Goal: Task Accomplishment & Management: Use online tool/utility

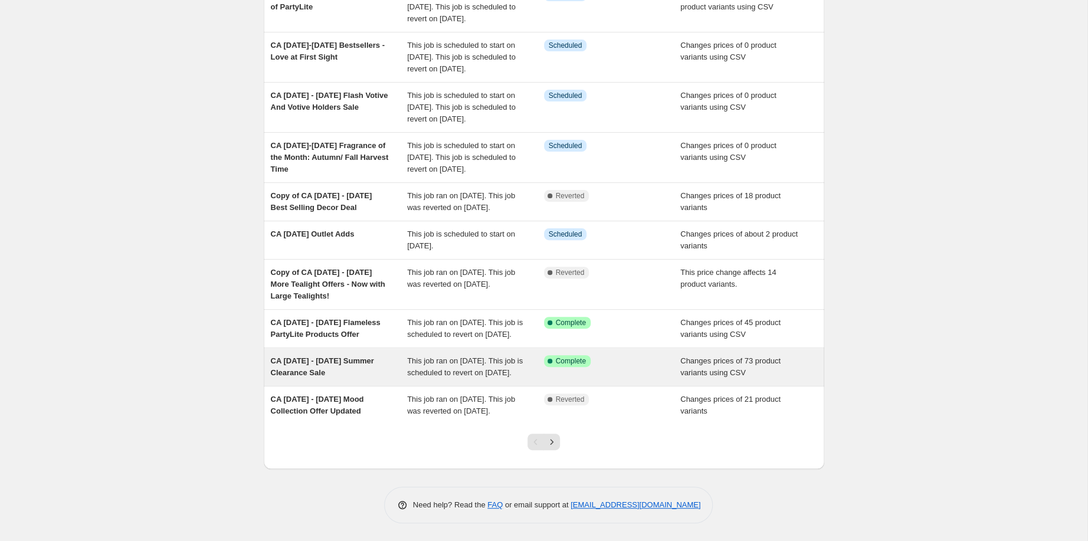
scroll to position [394, 0]
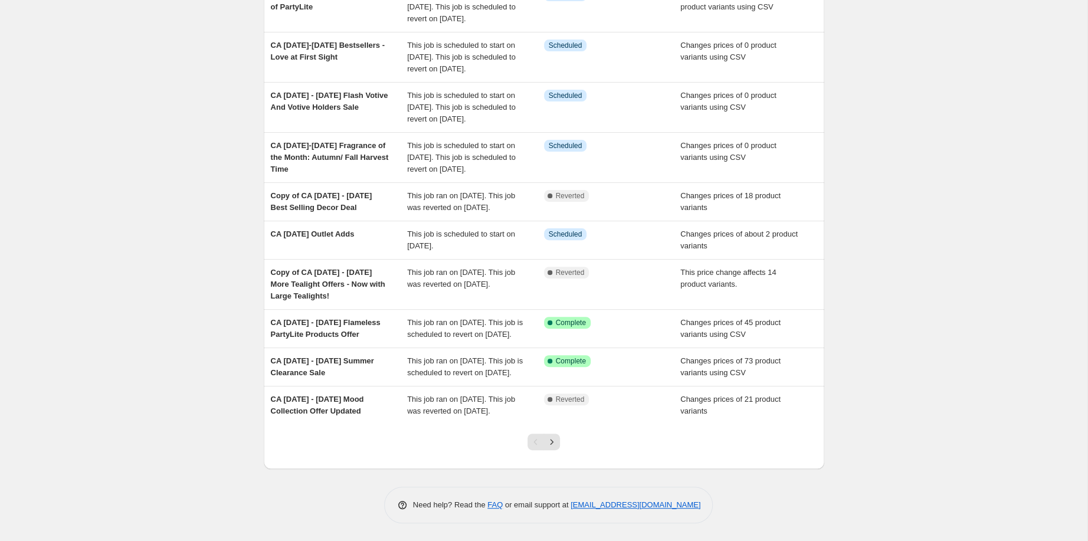
click at [555, 436] on icon "Next" at bounding box center [552, 442] width 12 height 12
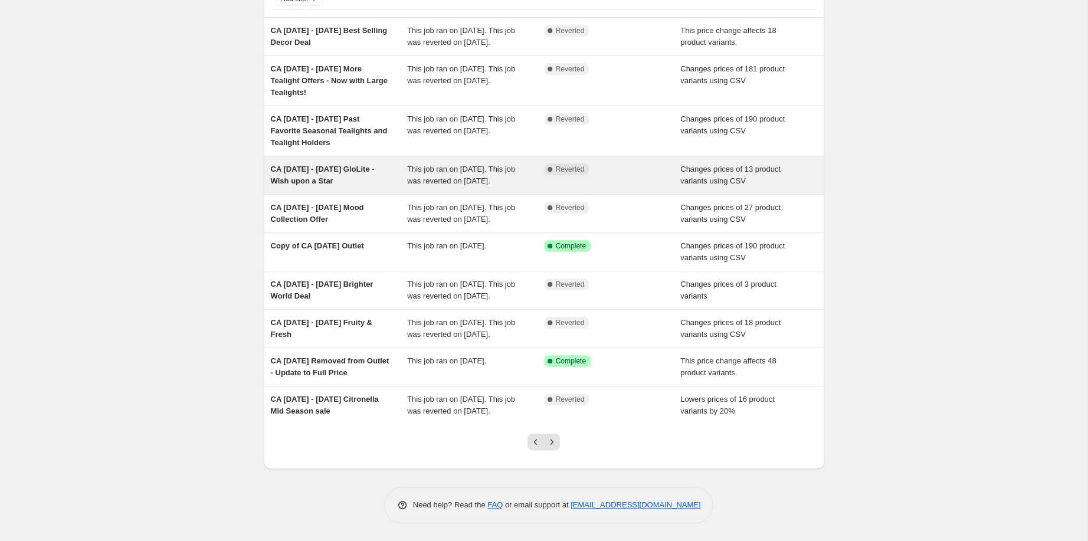
scroll to position [0, 0]
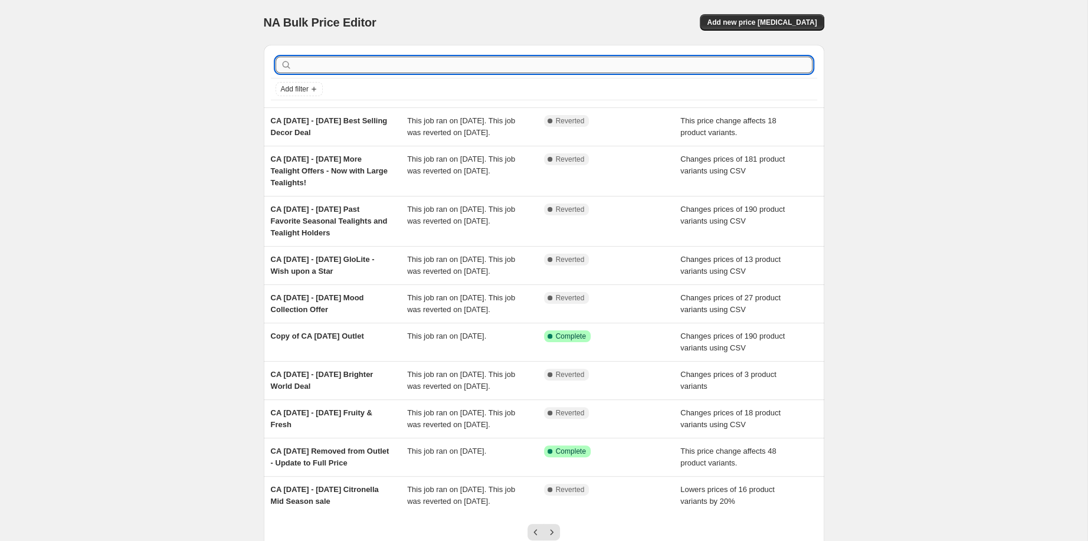
click at [324, 73] on input "text" at bounding box center [554, 65] width 518 height 17
type input "3"
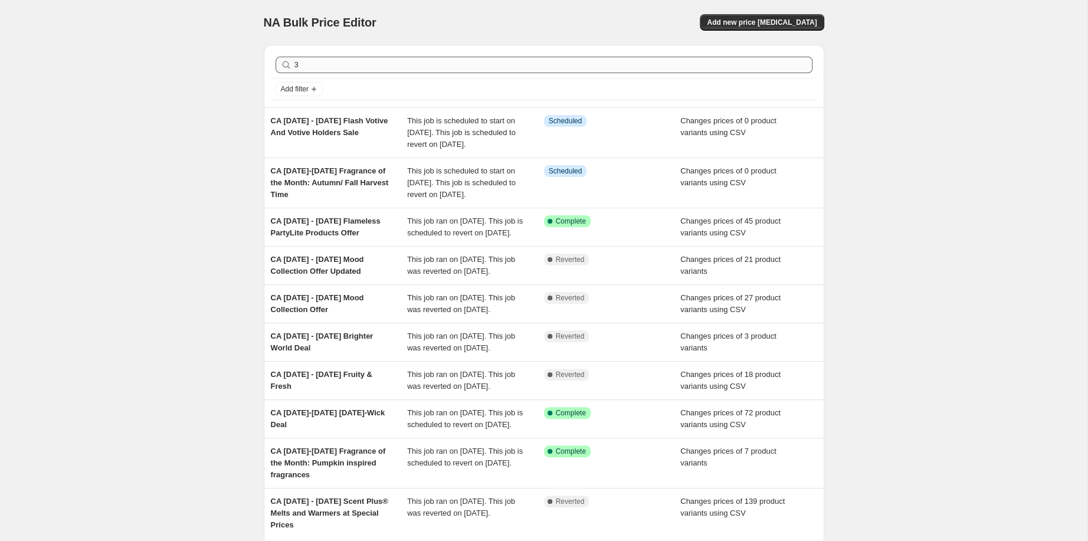
click at [295, 73] on input "3" at bounding box center [554, 65] width 518 height 17
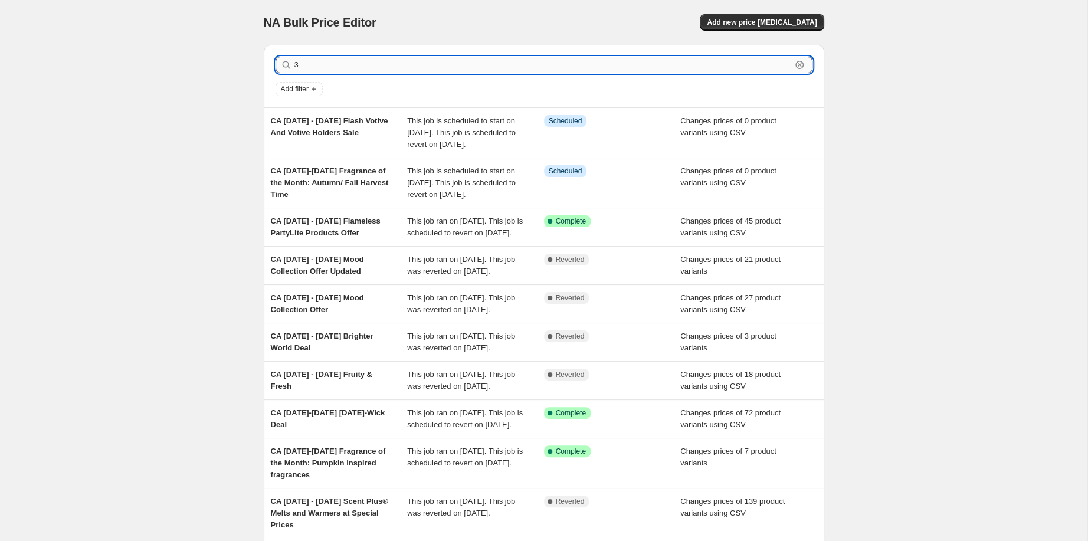
type input "3-"
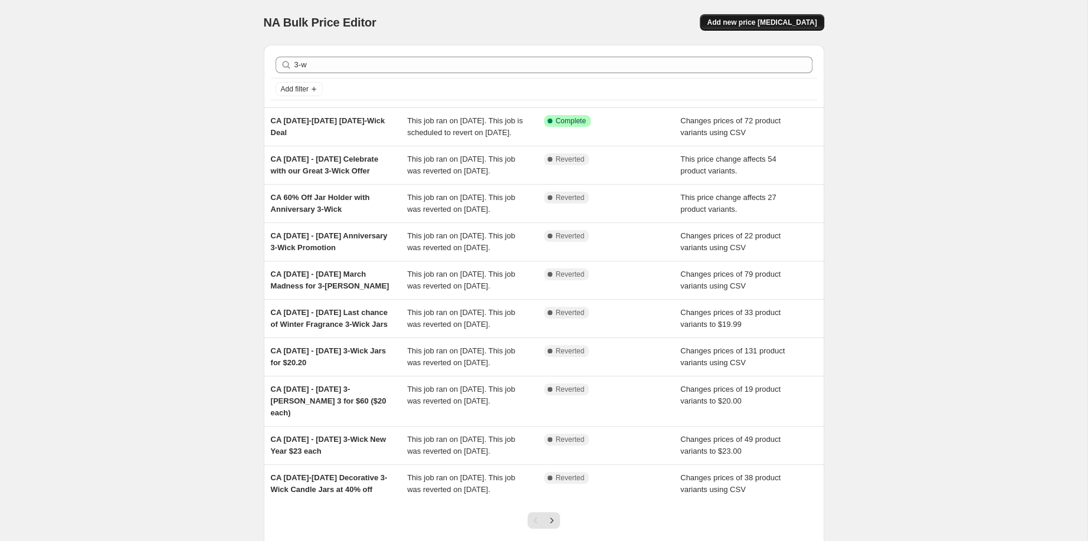
click at [800, 27] on span "Add new price [MEDICAL_DATA]" at bounding box center [762, 22] width 110 height 9
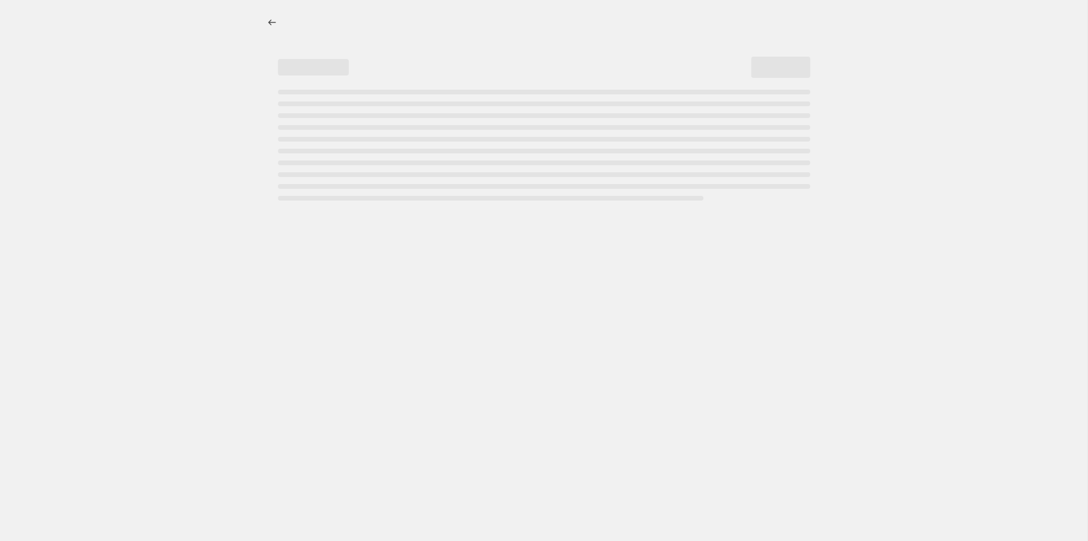
select select "percentage"
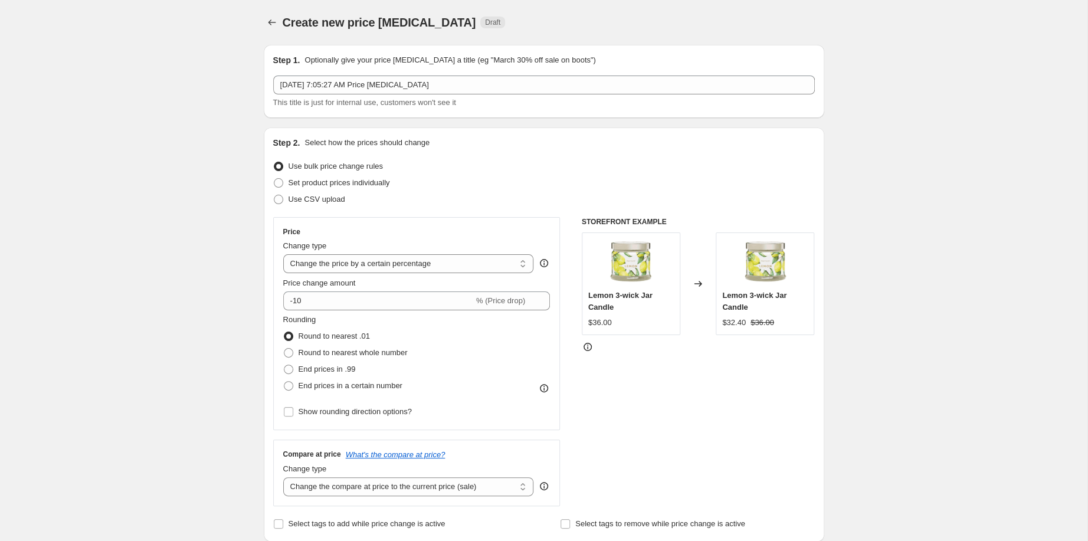
drag, startPoint x: 73, startPoint y: 448, endPoint x: 83, endPoint y: 449, distance: 10.1
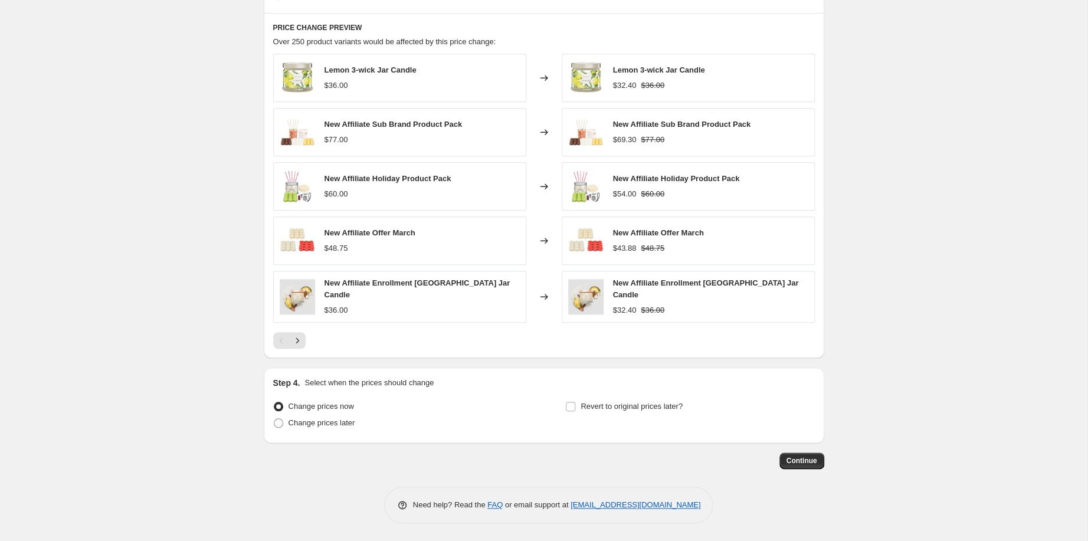
scroll to position [809, 0]
click at [289, 418] on span "Change prices later" at bounding box center [322, 422] width 67 height 9
click at [274, 418] on input "Change prices later" at bounding box center [274, 418] width 1 height 1
radio input "true"
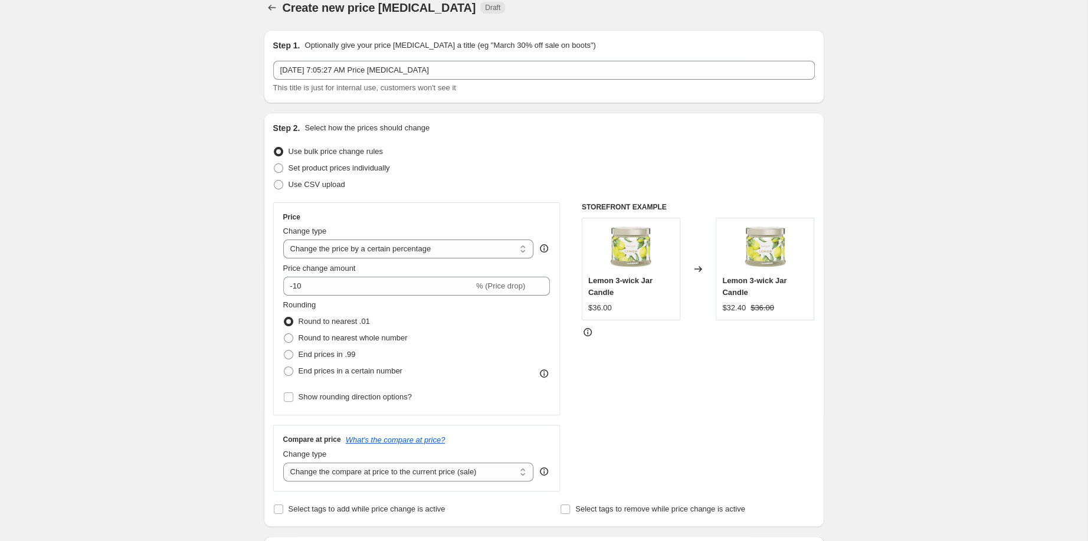
scroll to position [0, 0]
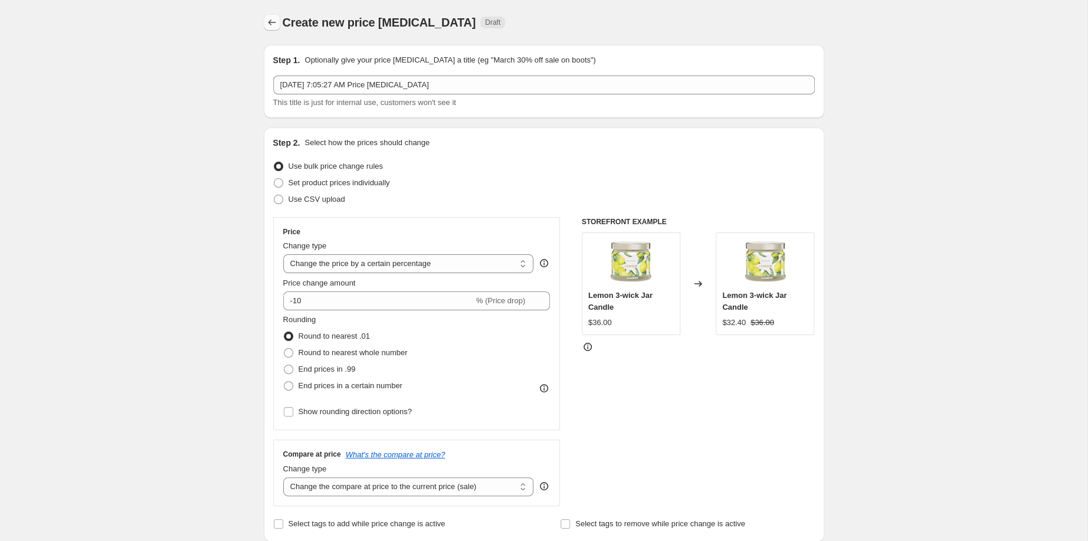
click at [266, 27] on icon "Price change jobs" at bounding box center [272, 23] width 12 height 12
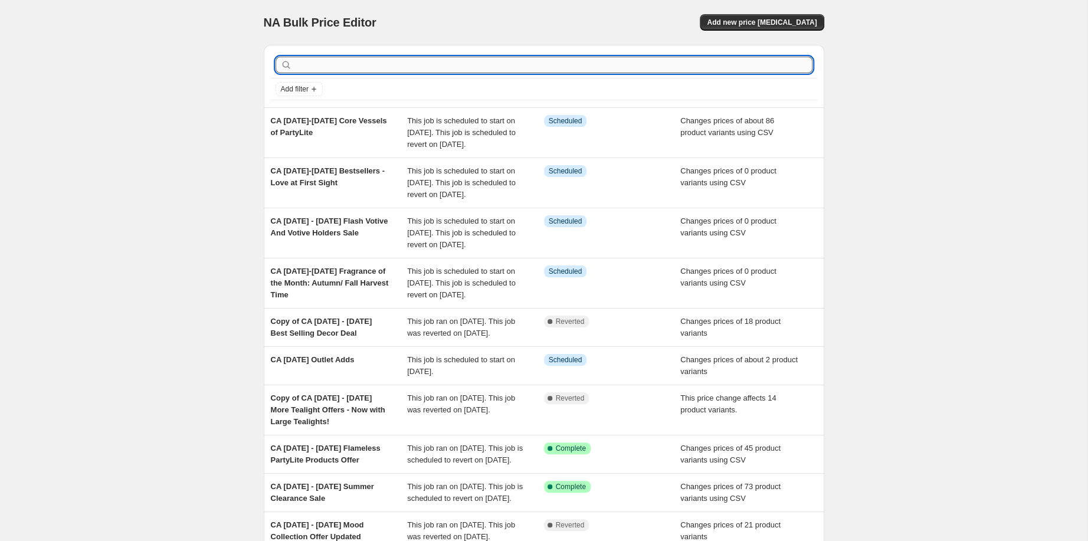
click at [429, 73] on input "text" at bounding box center [554, 65] width 518 height 17
type input "3-wick"
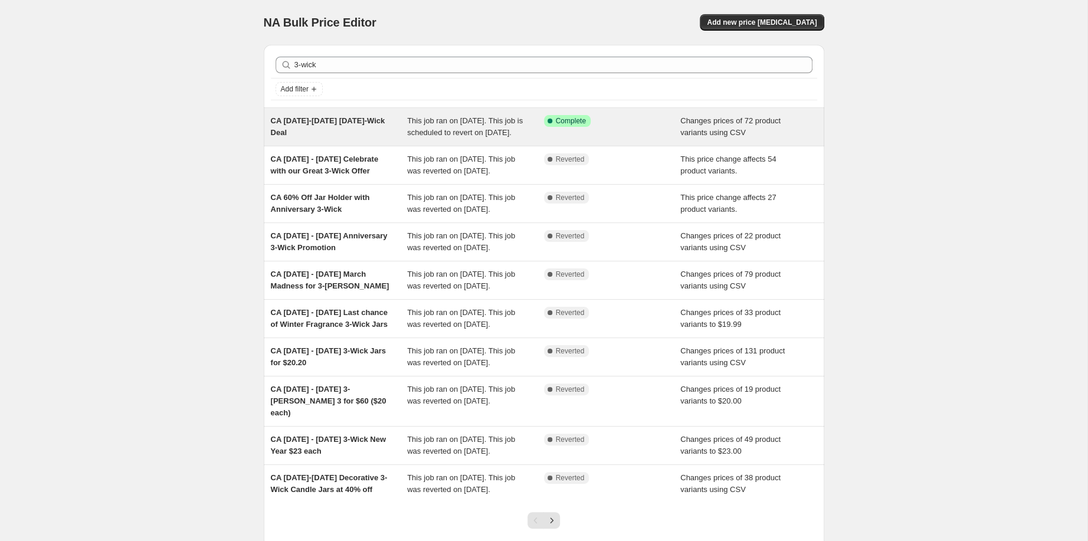
click at [278, 139] on div "CA [DATE]-[DATE] [DATE]-Wick Deal" at bounding box center [339, 127] width 137 height 24
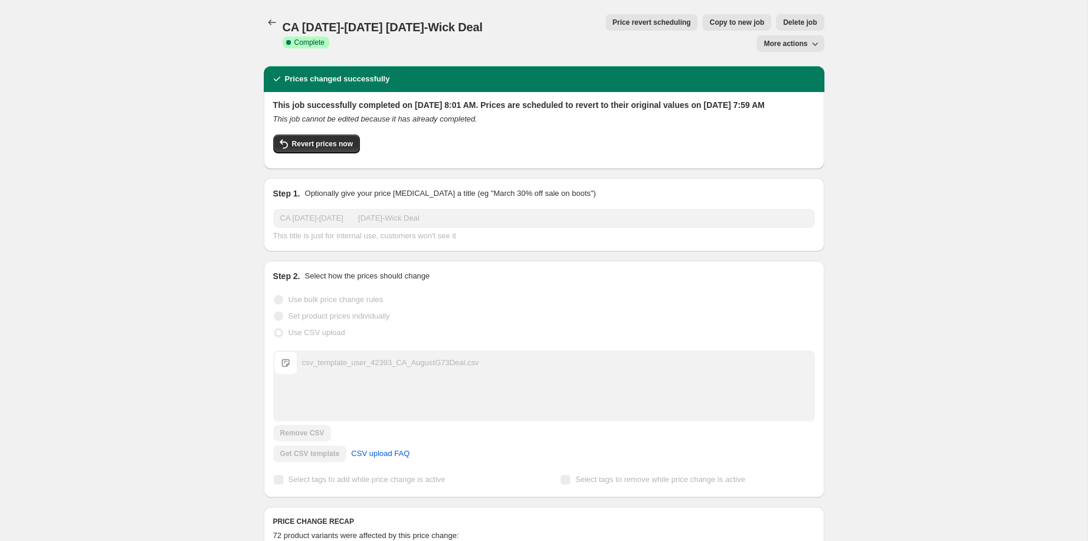
click at [606, 31] on button "Price revert scheduling" at bounding box center [652, 22] width 93 height 17
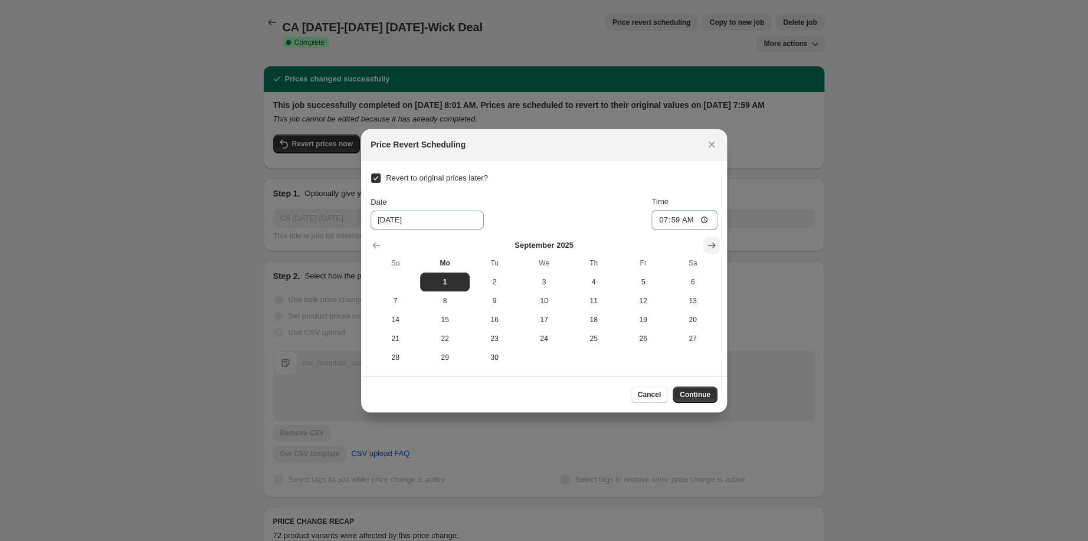
click at [716, 243] on icon "Show next month, October 2025" at bounding box center [712, 246] width 8 height 6
click at [536, 274] on button "1" at bounding box center [544, 282] width 50 height 19
type input "[DATE]"
click at [711, 400] on span "Continue" at bounding box center [695, 394] width 31 height 9
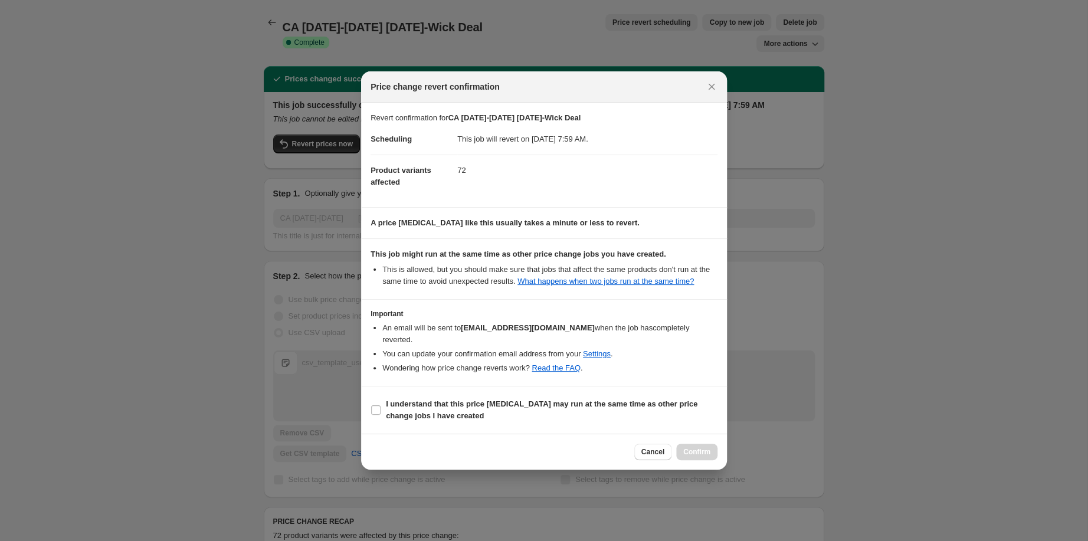
drag, startPoint x: 396, startPoint y: 437, endPoint x: 597, endPoint y: 457, distance: 201.7
click at [397, 420] on b "I understand that this price [MEDICAL_DATA] may run at the same time as other p…" at bounding box center [542, 410] width 312 height 21
click at [381, 415] on input "I understand that this price [MEDICAL_DATA] may run at the same time as other p…" at bounding box center [375, 409] width 9 height 9
checkbox input "true"
click at [718, 460] on button "Confirm" at bounding box center [696, 452] width 41 height 17
